Goal: Information Seeking & Learning: Learn about a topic

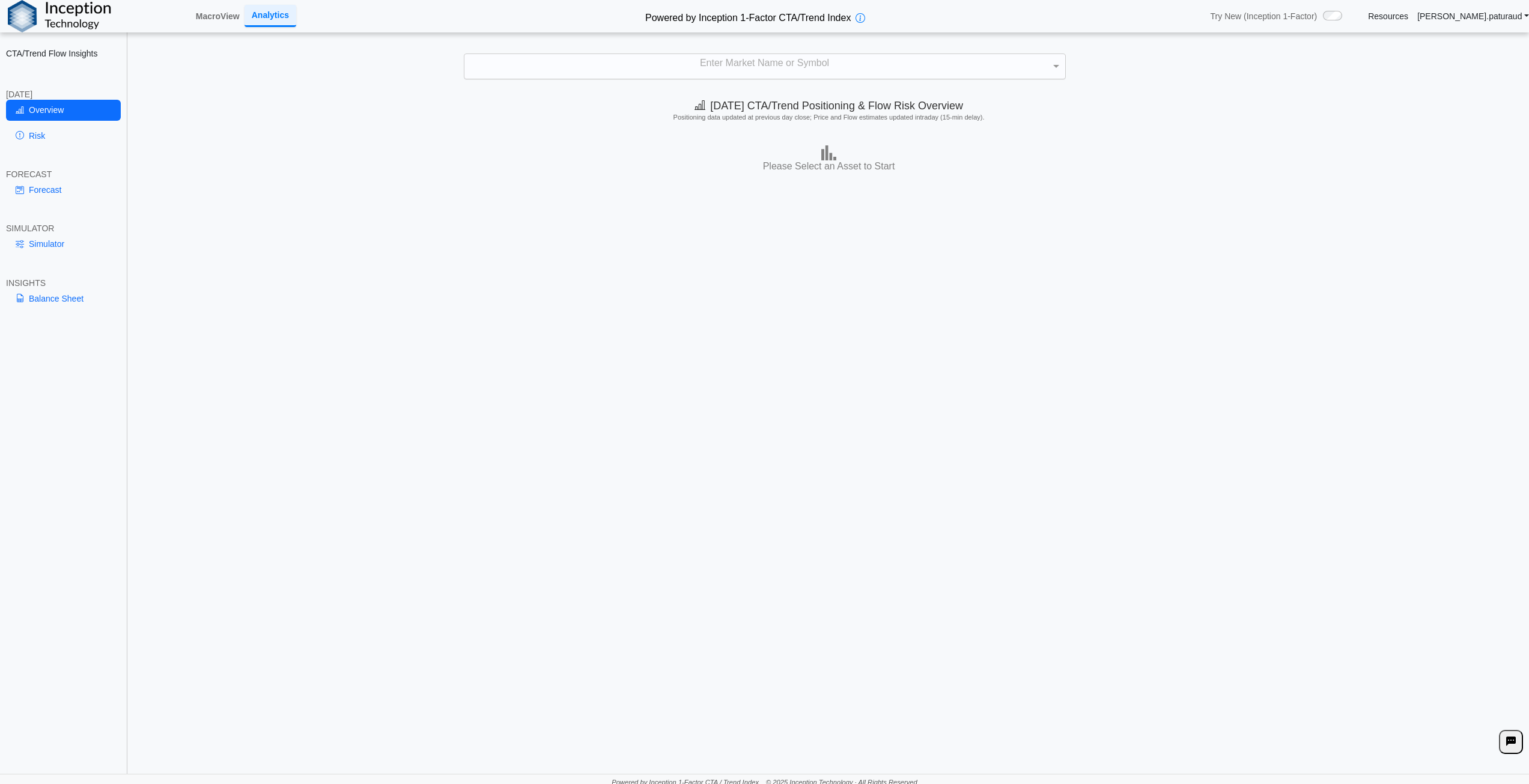
click at [691, 65] on div "Enter Market Name or Symbol" at bounding box center [764, 66] width 601 height 25
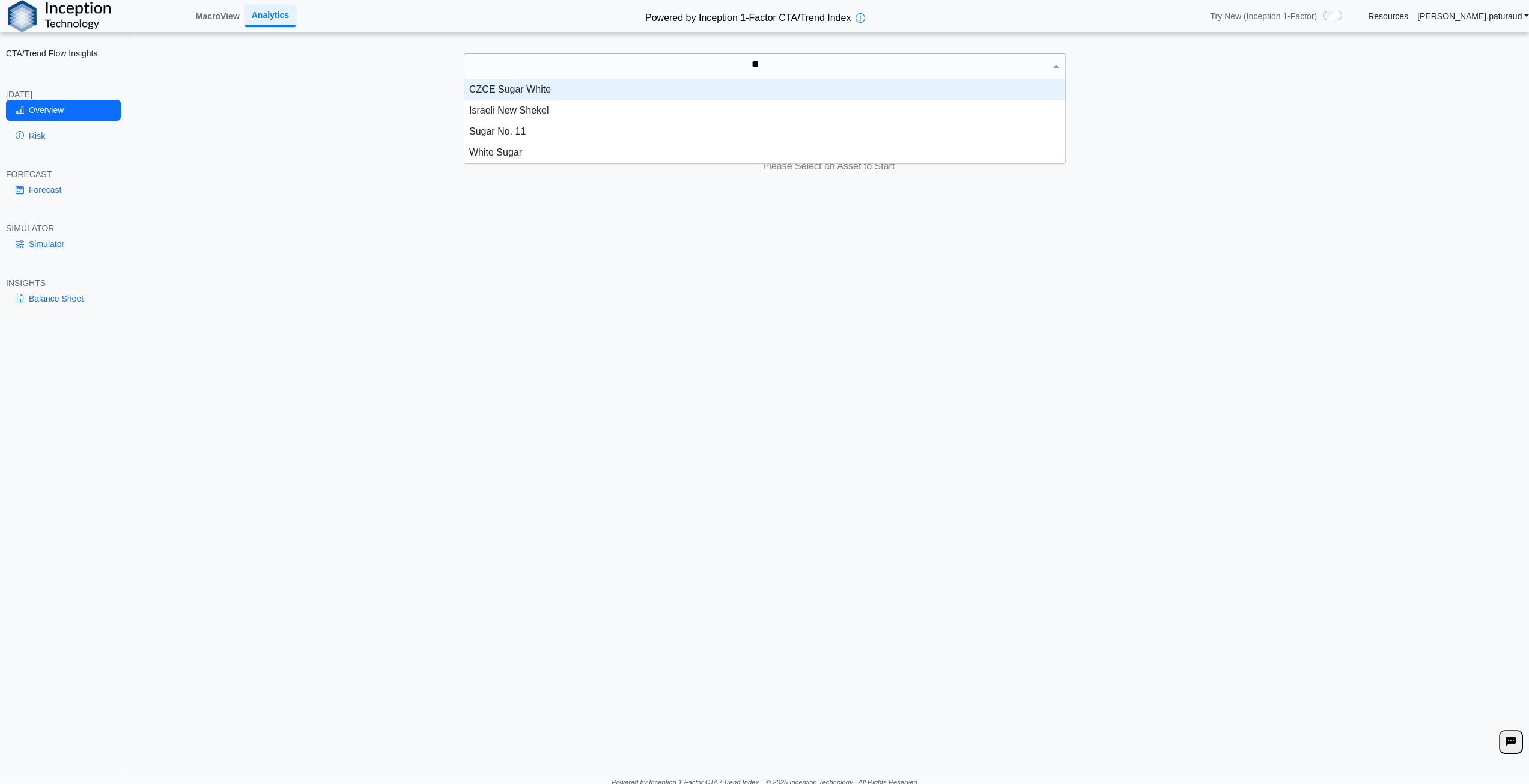
scroll to position [54, 591]
type input "*****"
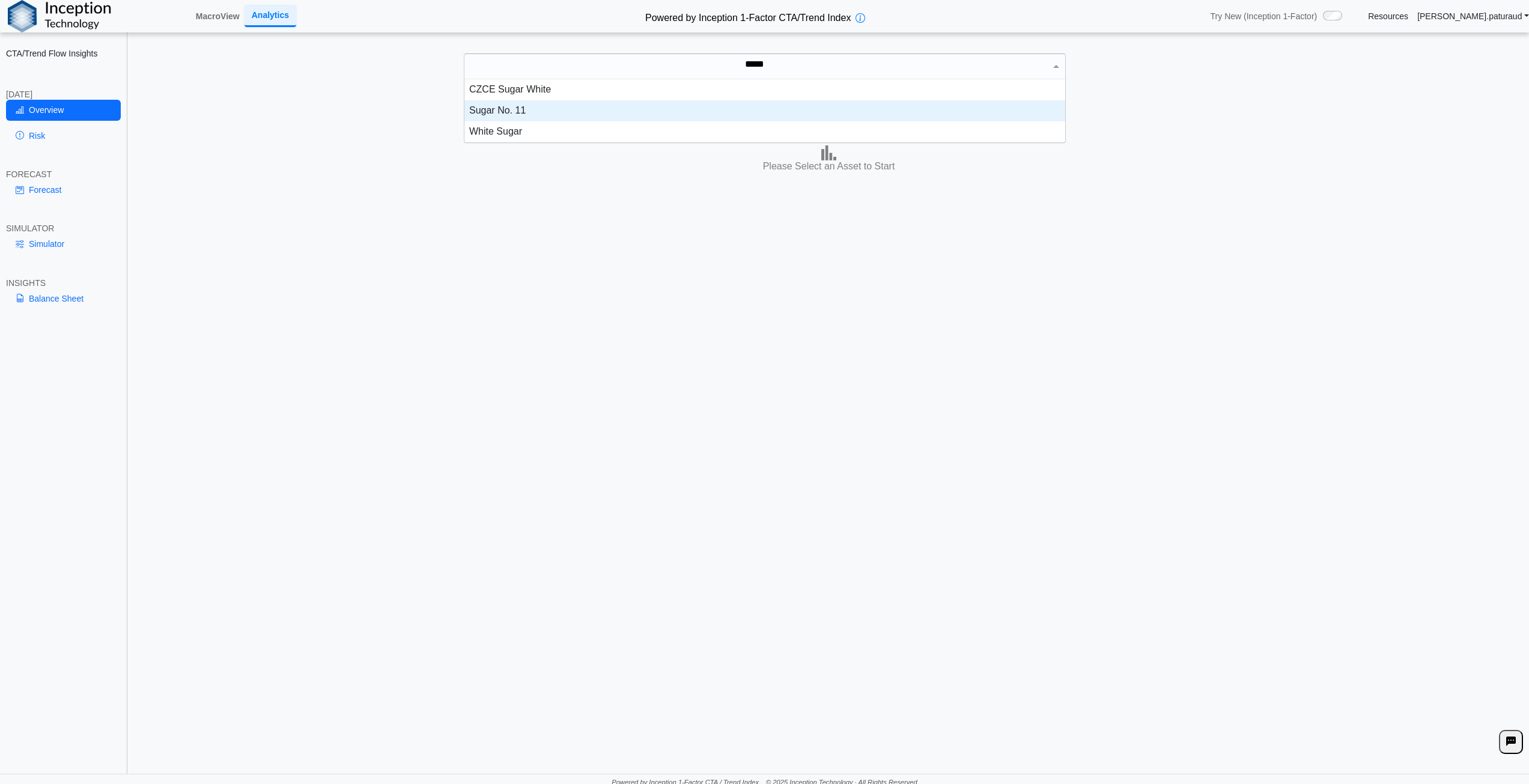
click at [565, 106] on div "Sugar No. 11" at bounding box center [764, 110] width 601 height 21
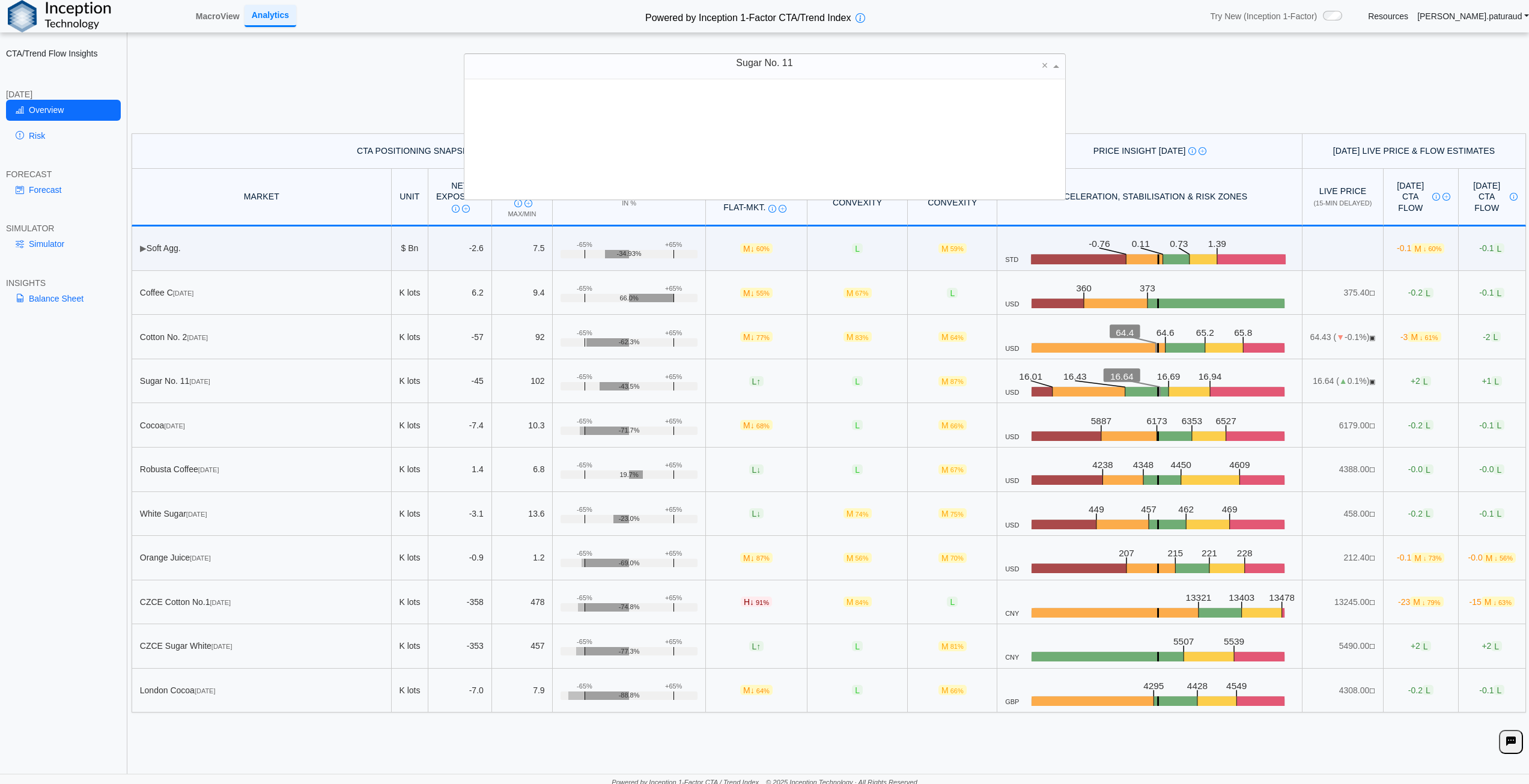
scroll to position [111, 591]
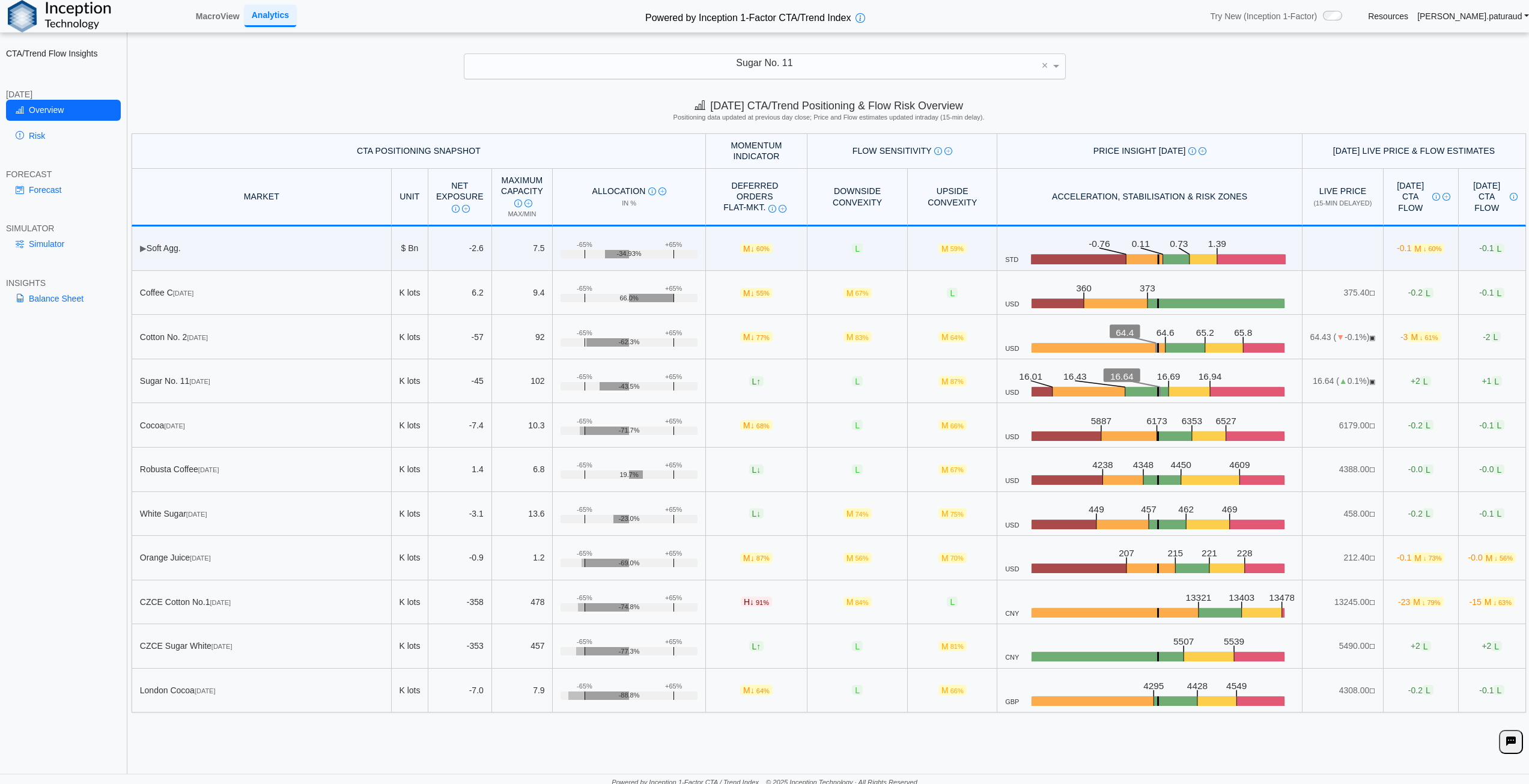
click at [1109, 91] on div "**********" at bounding box center [764, 394] width 1529 height 788
click at [53, 192] on link "Forecast" at bounding box center [63, 190] width 114 height 20
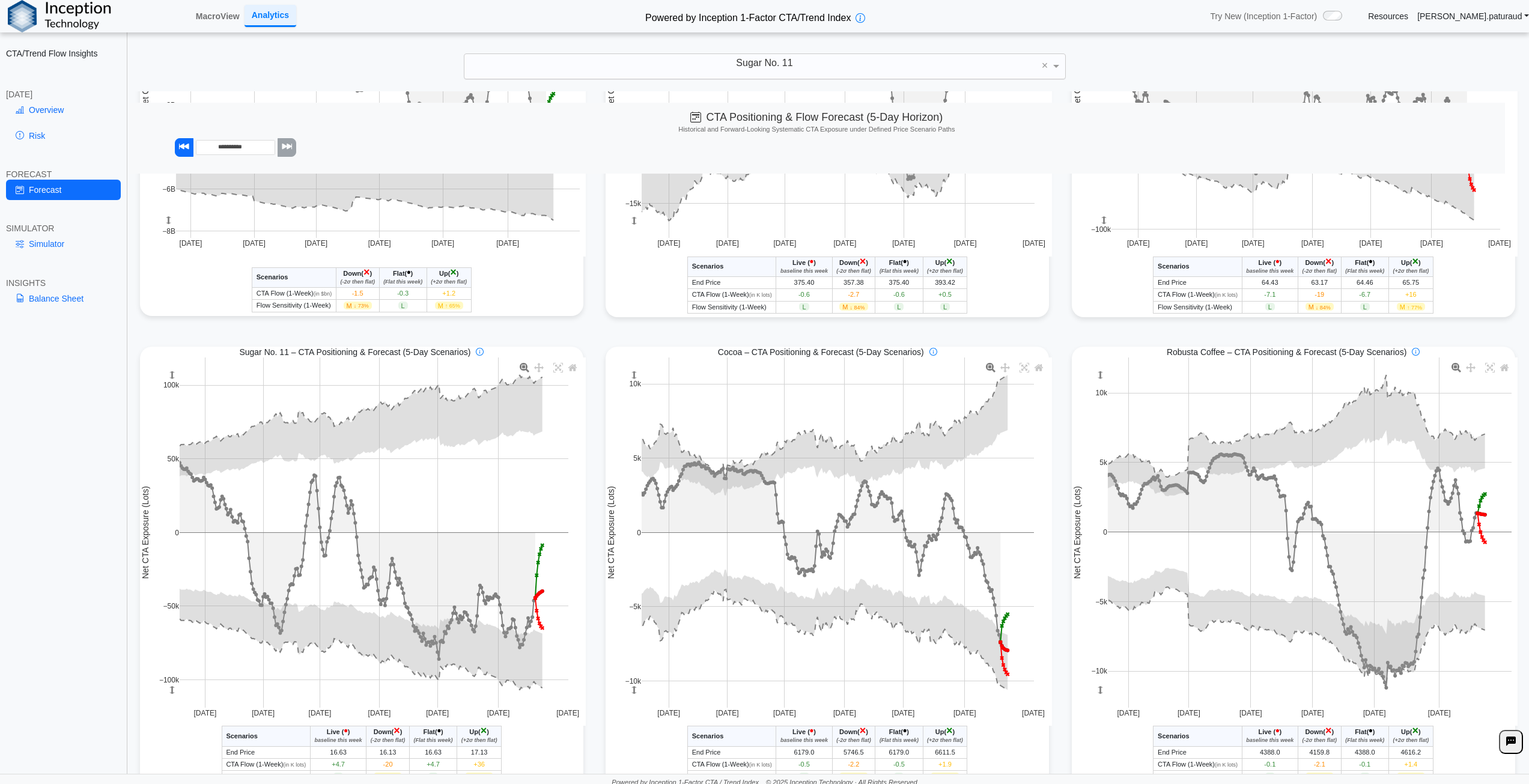
scroll to position [540, 0]
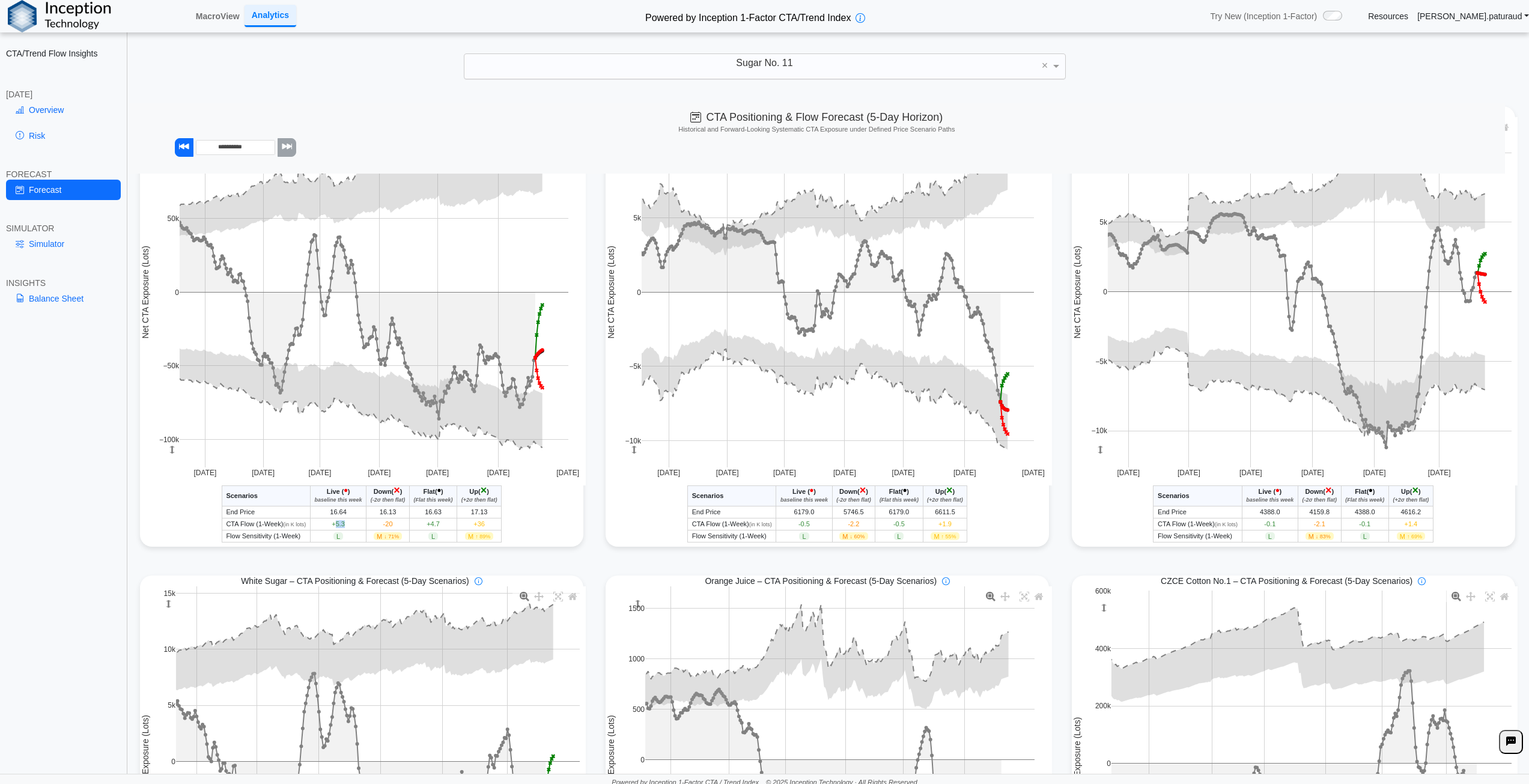
drag, startPoint x: 348, startPoint y: 524, endPoint x: 332, endPoint y: 527, distance: 16.3
click at [332, 527] on td "+5.3" at bounding box center [338, 524] width 56 height 12
click at [530, 518] on div "Sugar No. 11 - CTA/Trend Conditional Market Forecast - Today Scenarios Live ( •…" at bounding box center [362, 514] width 443 height 57
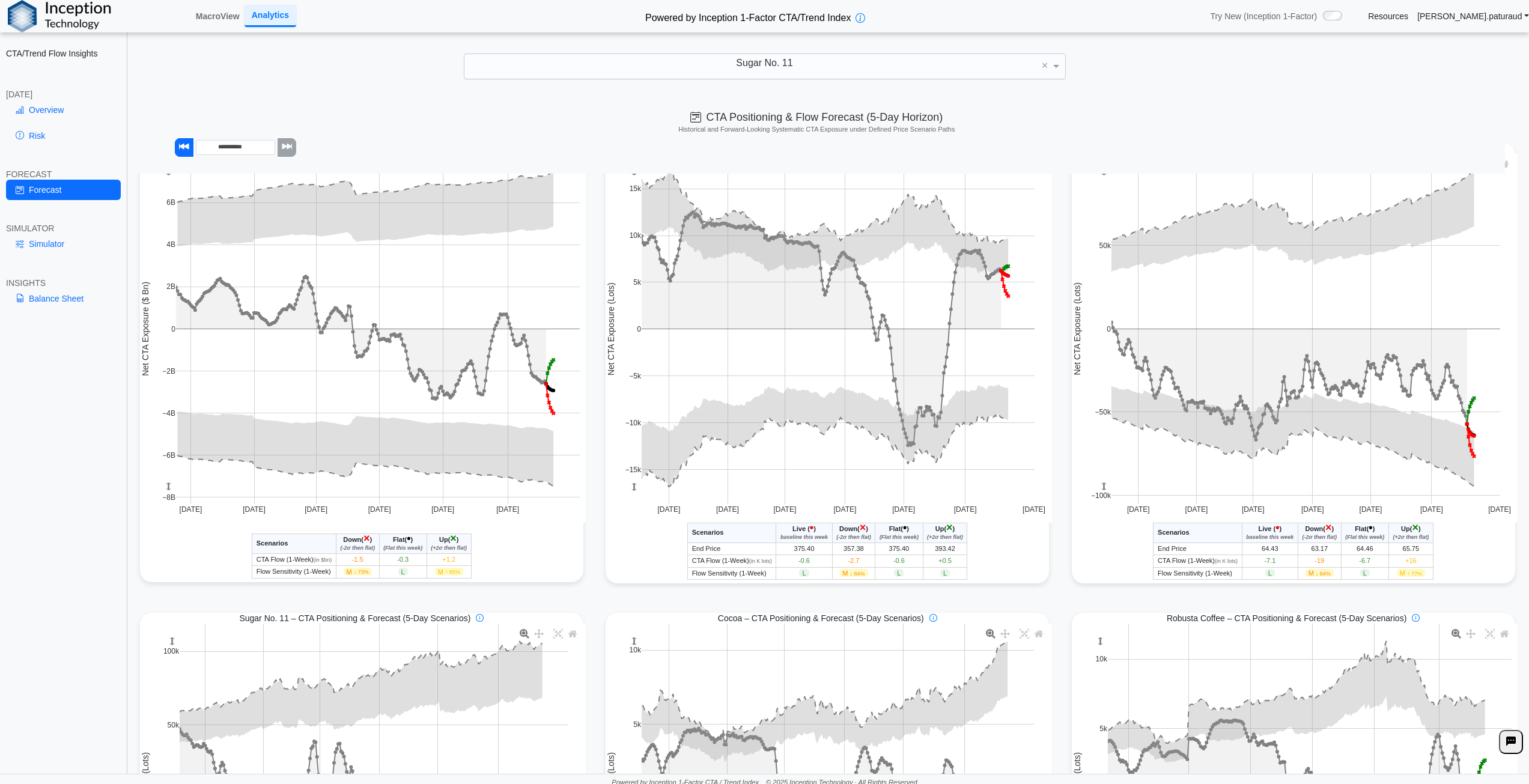
scroll to position [0, 0]
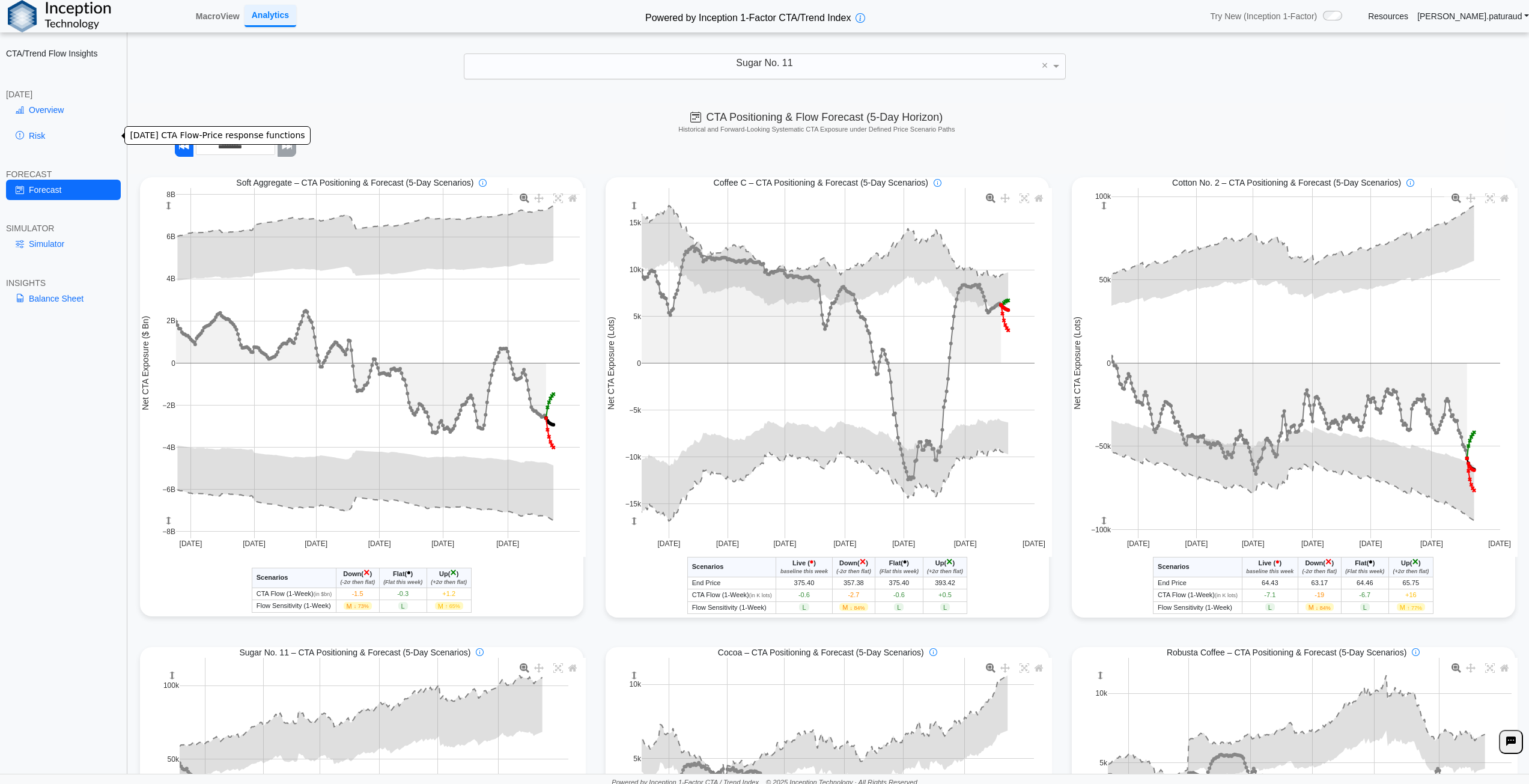
click at [50, 139] on link "Risk" at bounding box center [63, 136] width 114 height 20
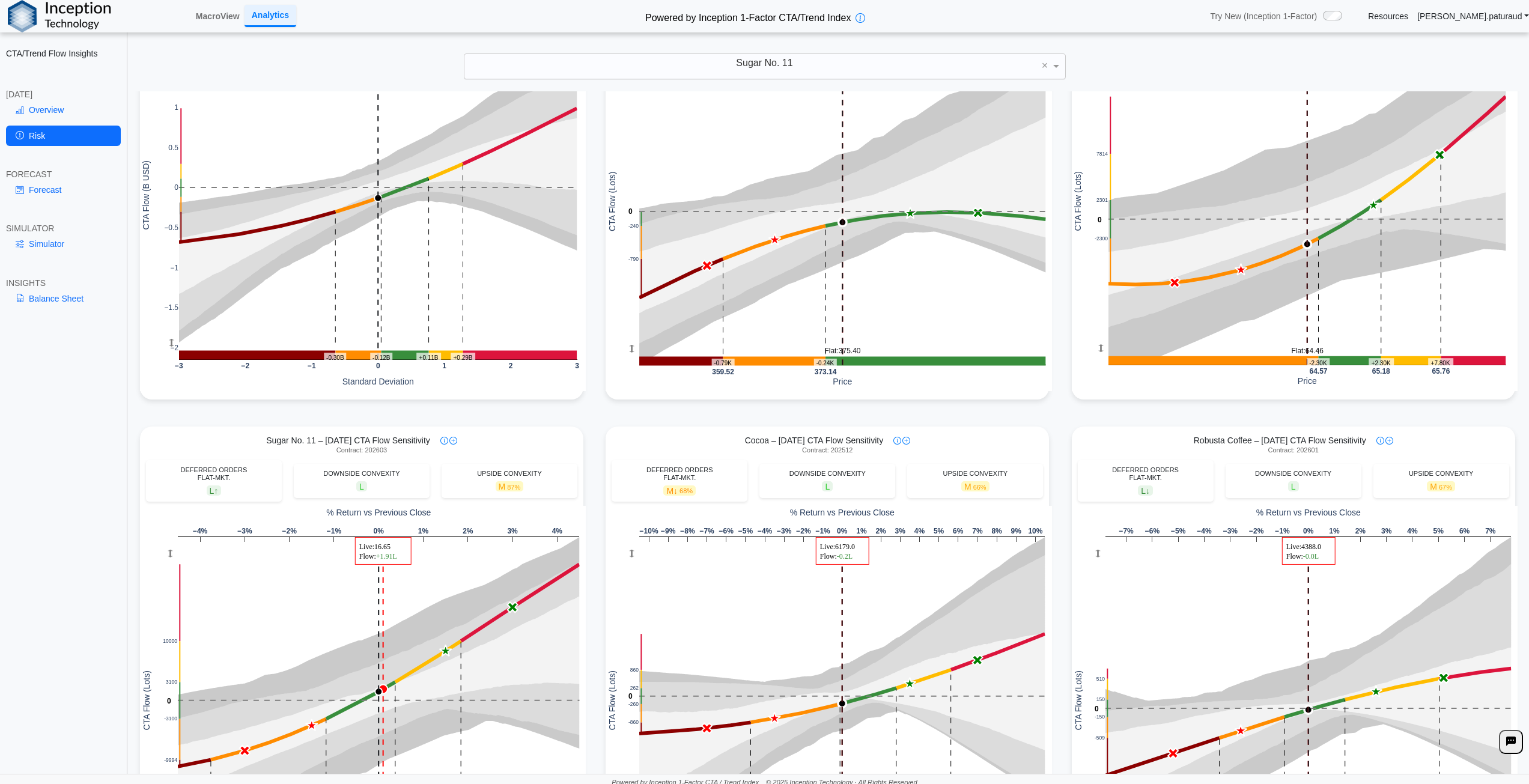
scroll to position [360, 0]
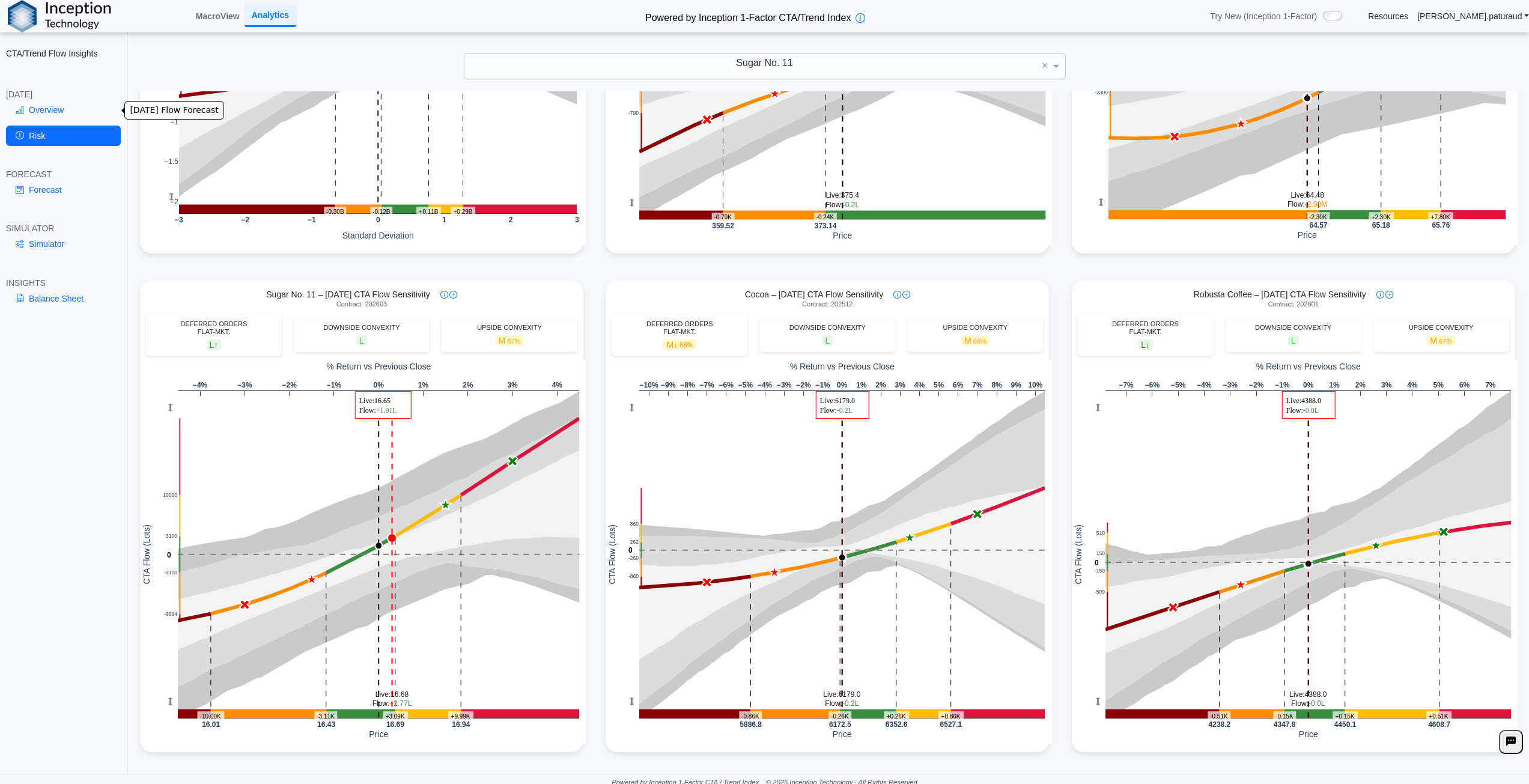
click at [48, 120] on link "Overview" at bounding box center [63, 110] width 114 height 20
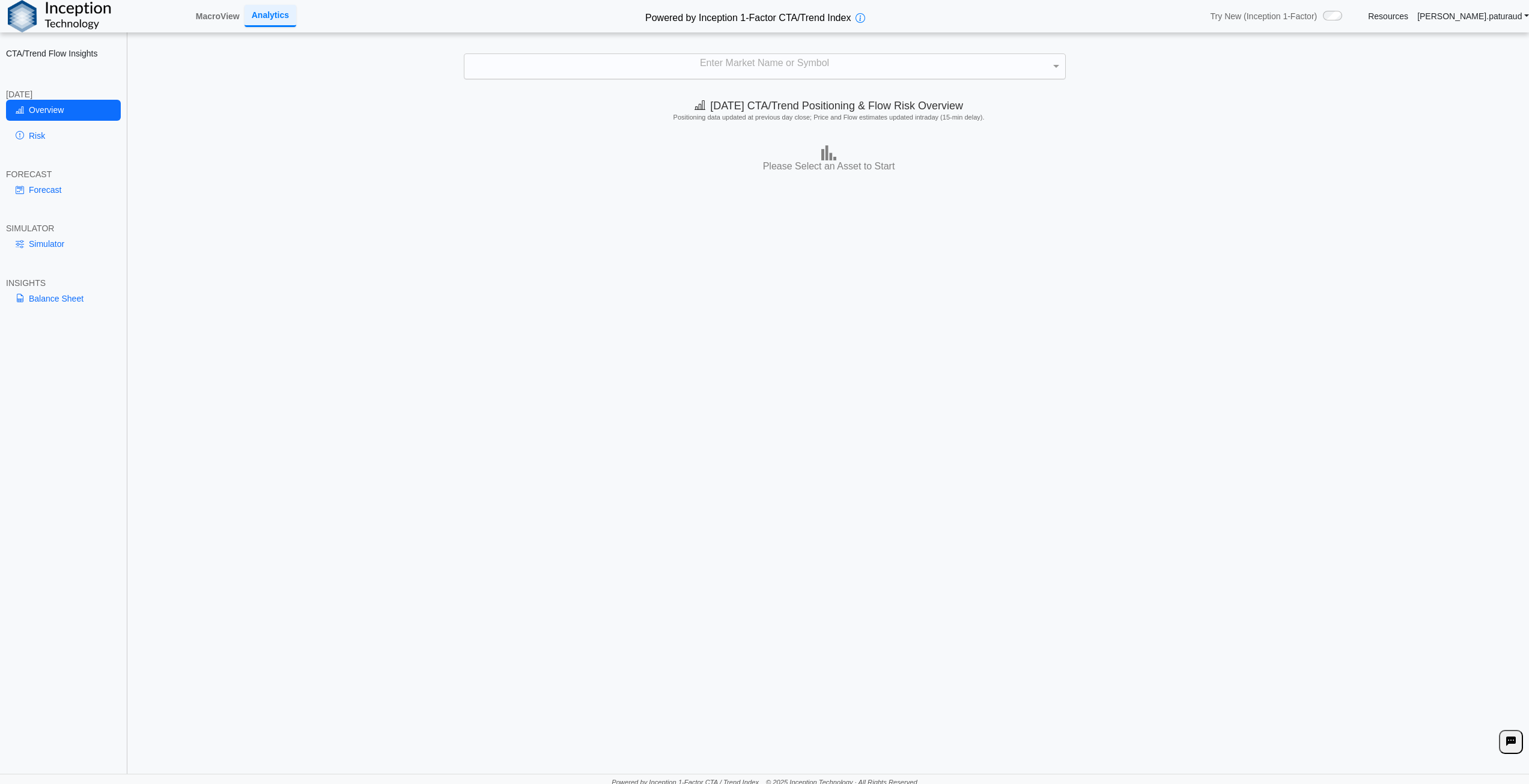
drag, startPoint x: 770, startPoint y: 77, endPoint x: 766, endPoint y: 64, distance: 13.6
click at [766, 64] on div "Enter Market Name or Symbol" at bounding box center [764, 66] width 601 height 25
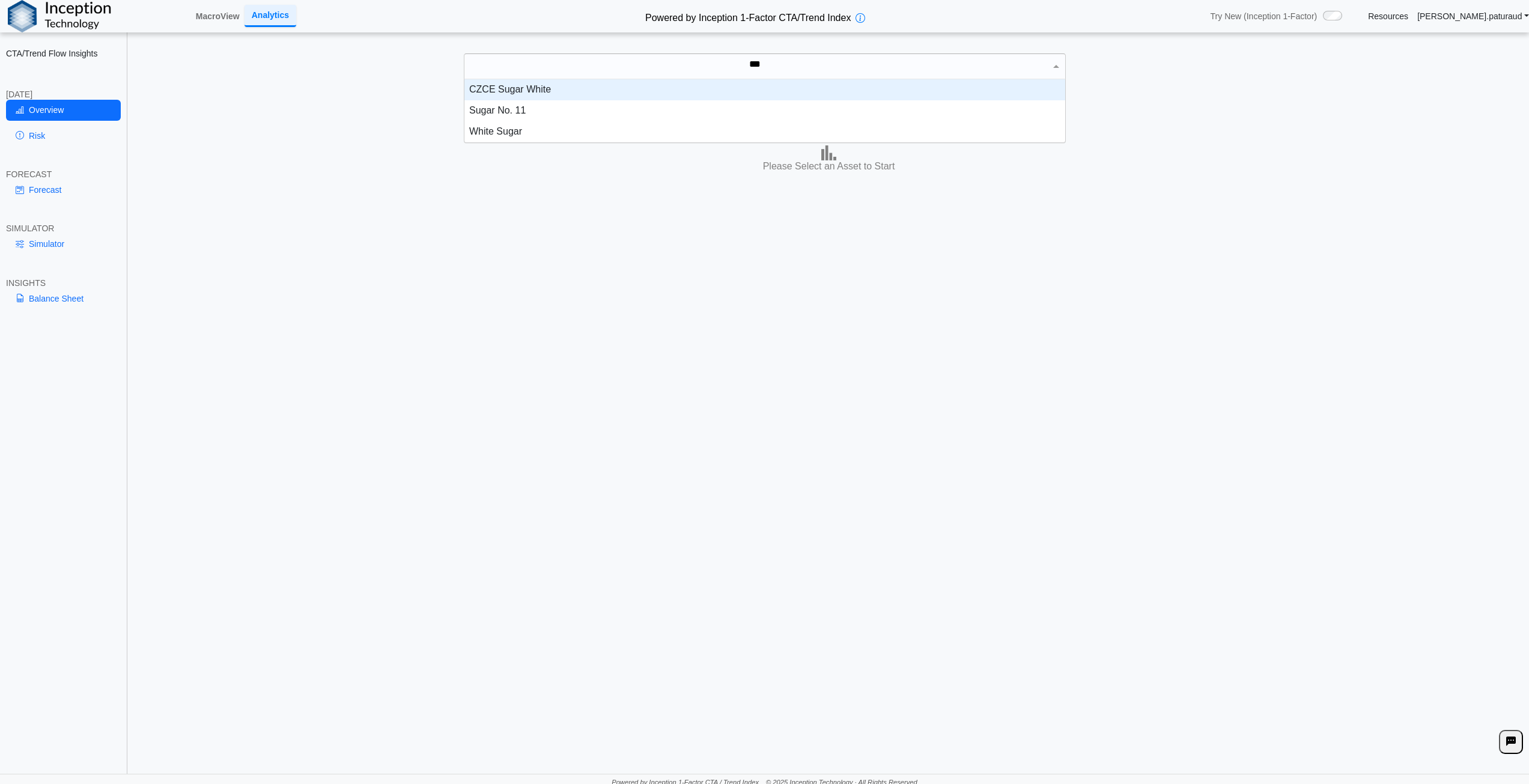
scroll to position [54, 591]
type input "*****"
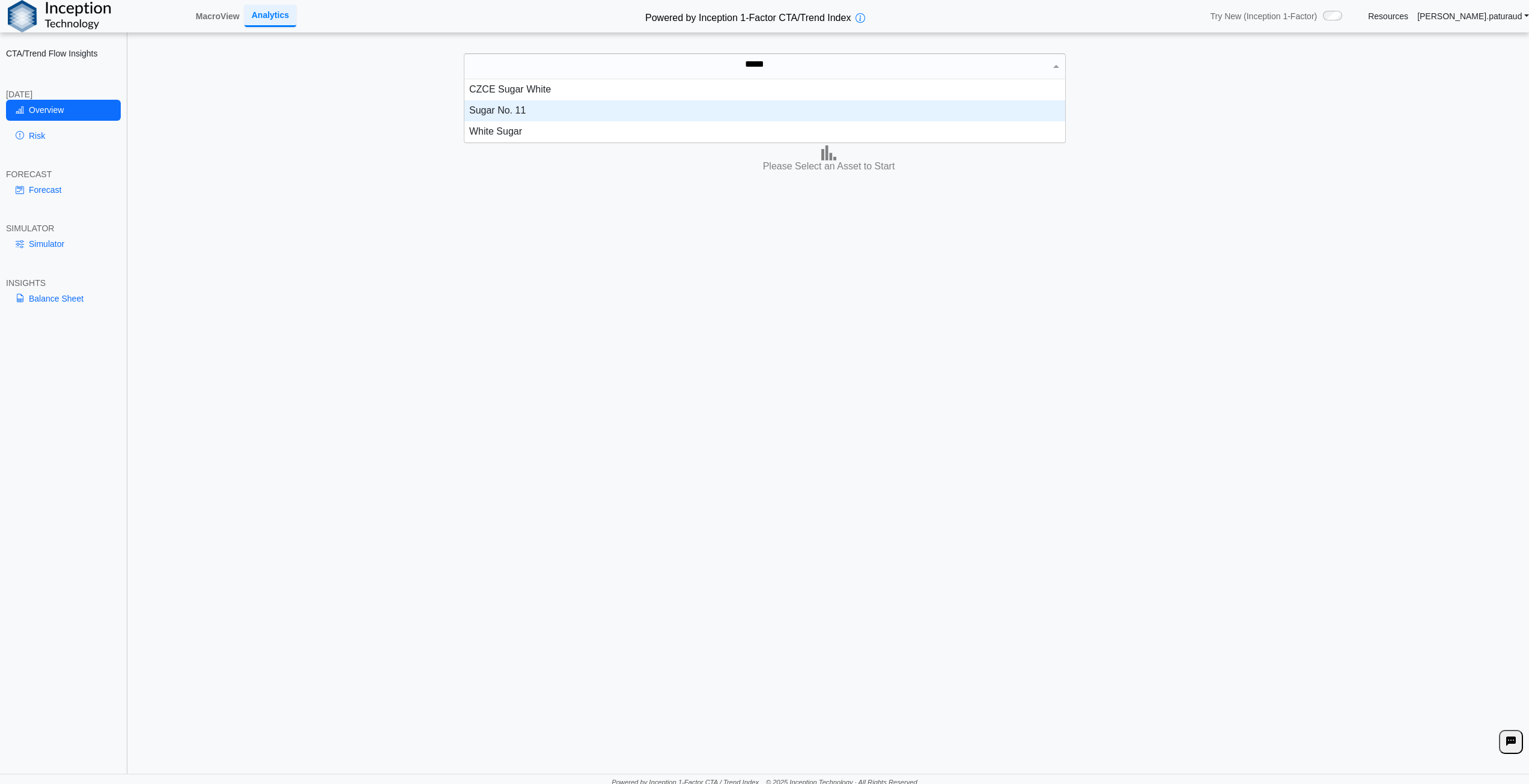
click at [531, 114] on div "Sugar No. 11" at bounding box center [764, 110] width 601 height 21
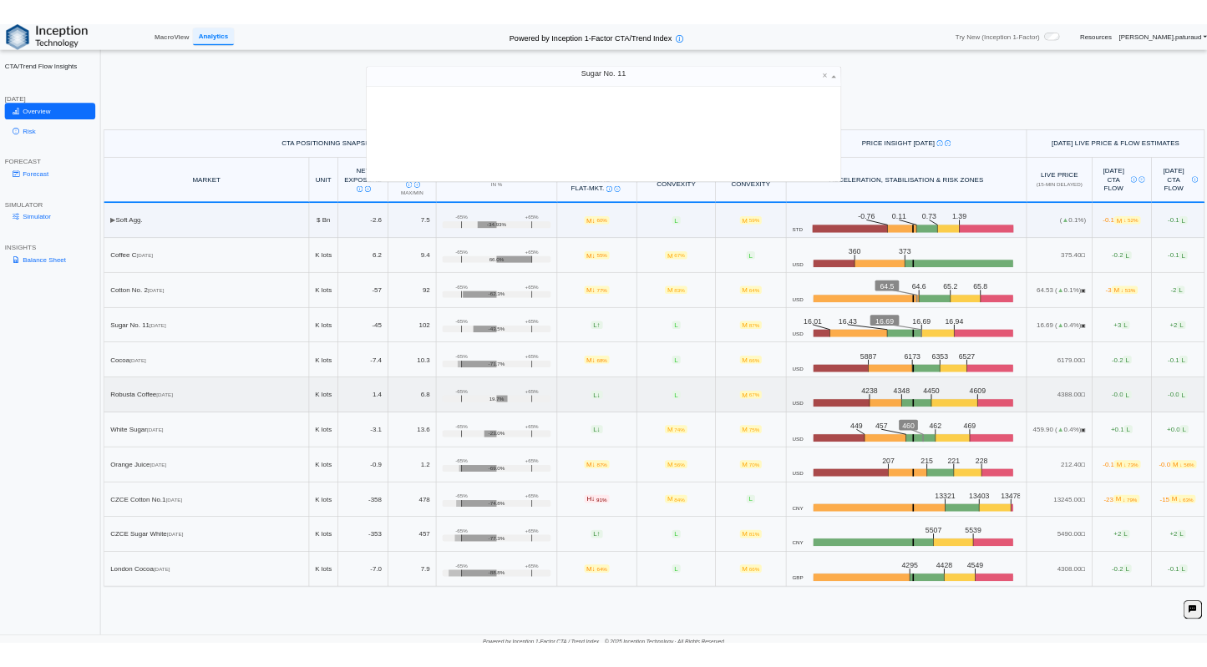
scroll to position [154, 822]
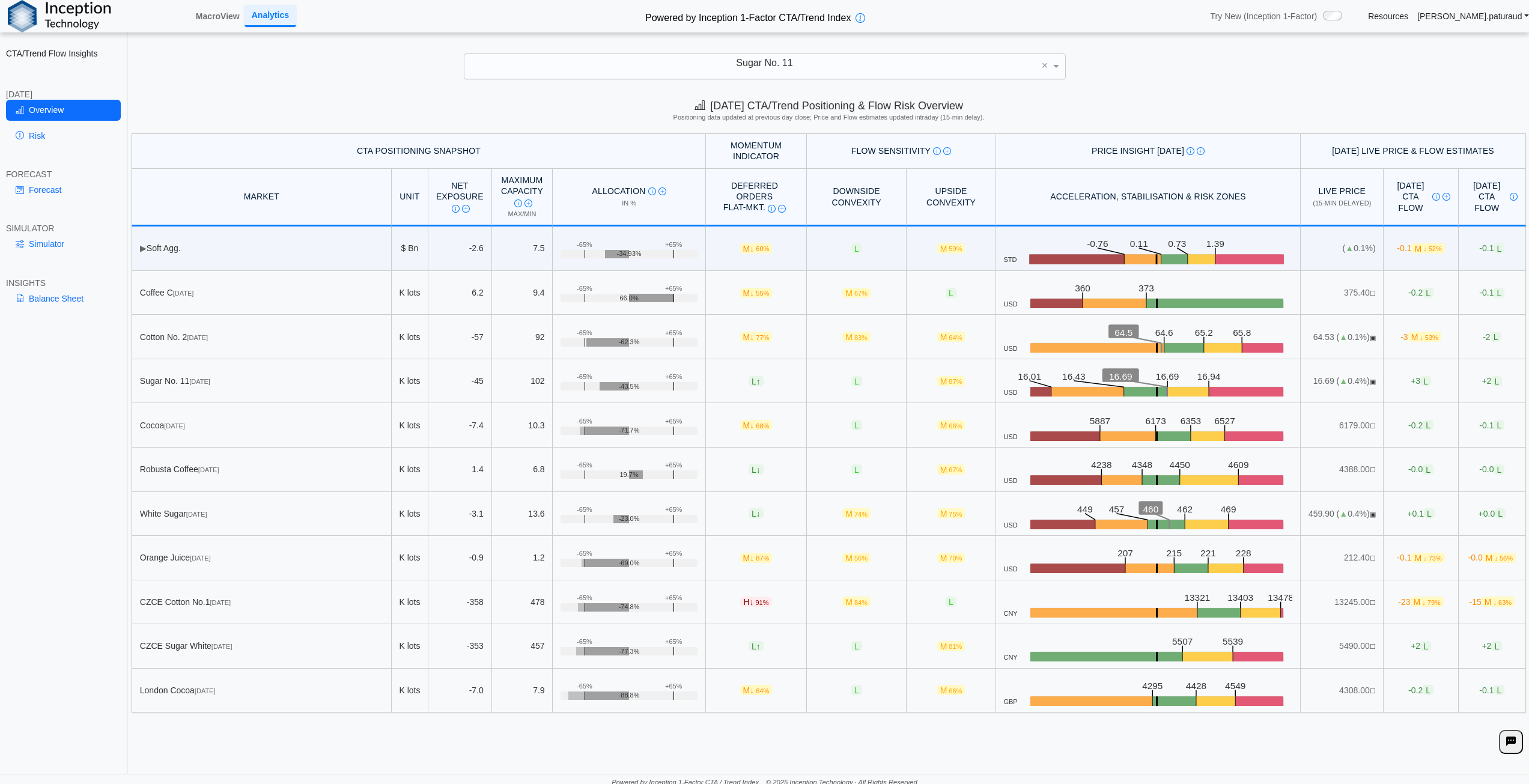
click at [1168, 74] on div "Sugar No. 11 ×" at bounding box center [765, 66] width 1505 height 27
